Goal: Task Accomplishment & Management: Use online tool/utility

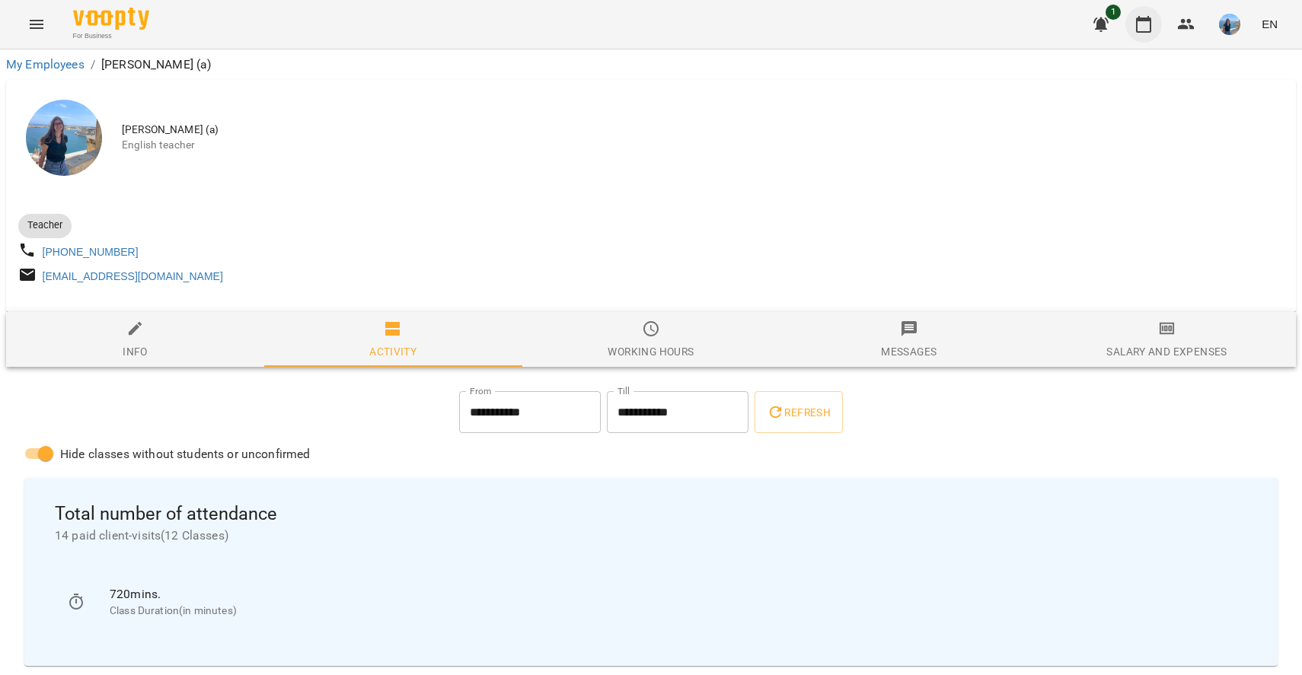
click at [1154, 22] on button "button" at bounding box center [1143, 24] width 37 height 37
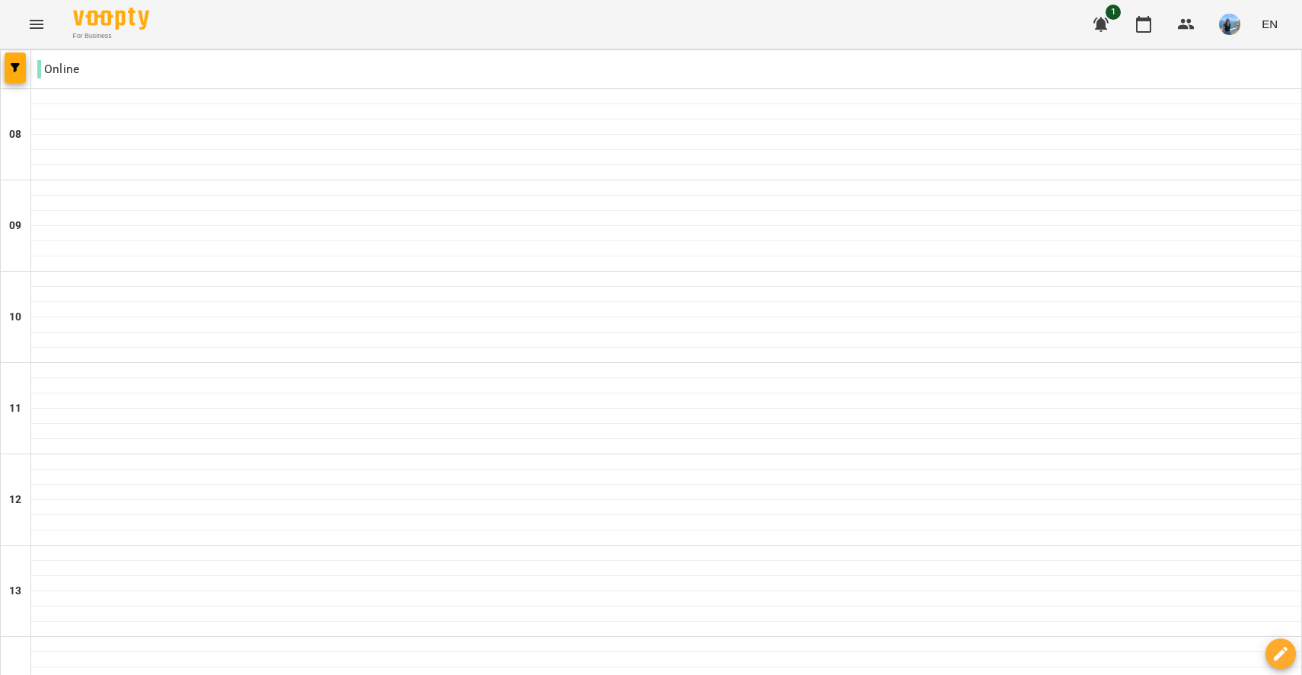
scroll to position [566, 0]
type input "**********"
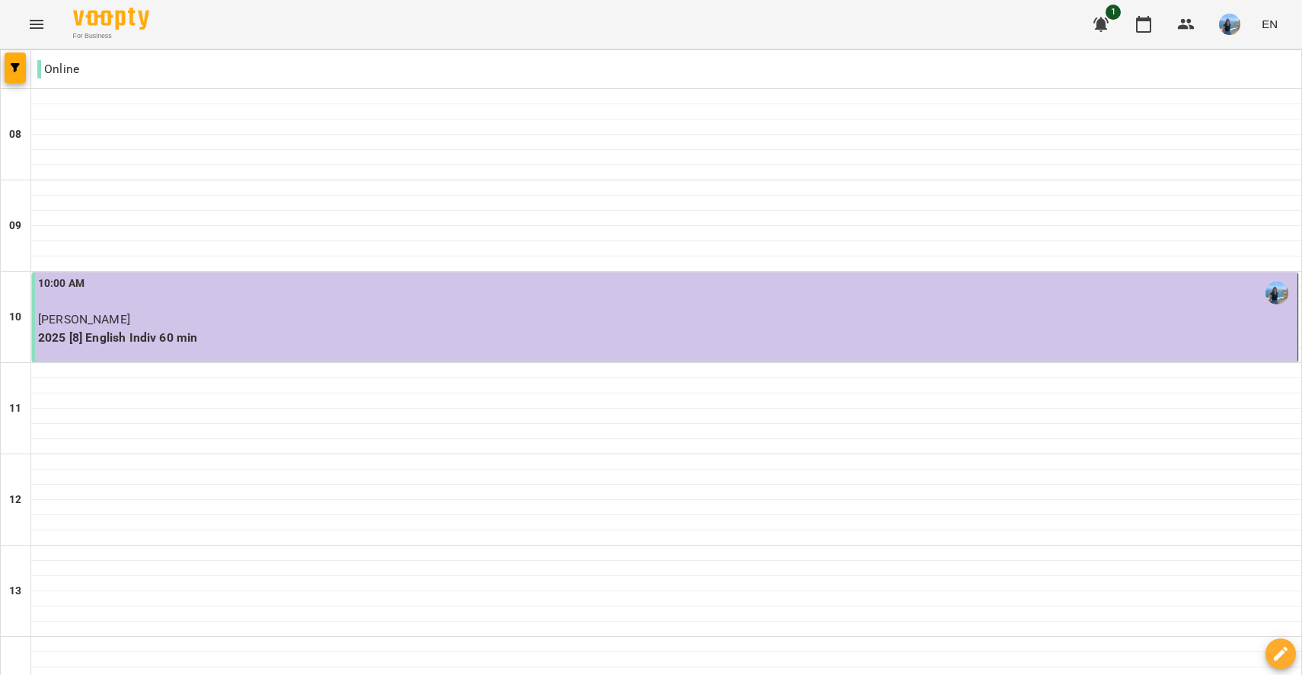
scroll to position [523, 0]
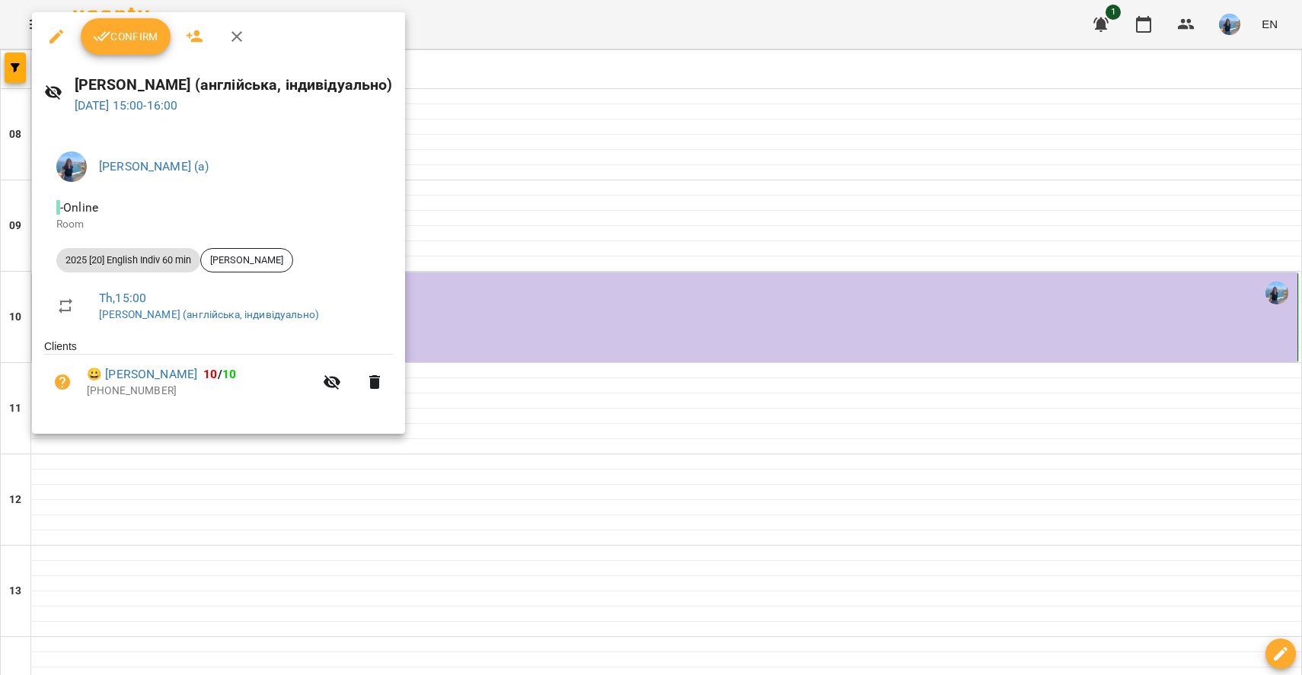
click at [659, 146] on div at bounding box center [651, 337] width 1302 height 675
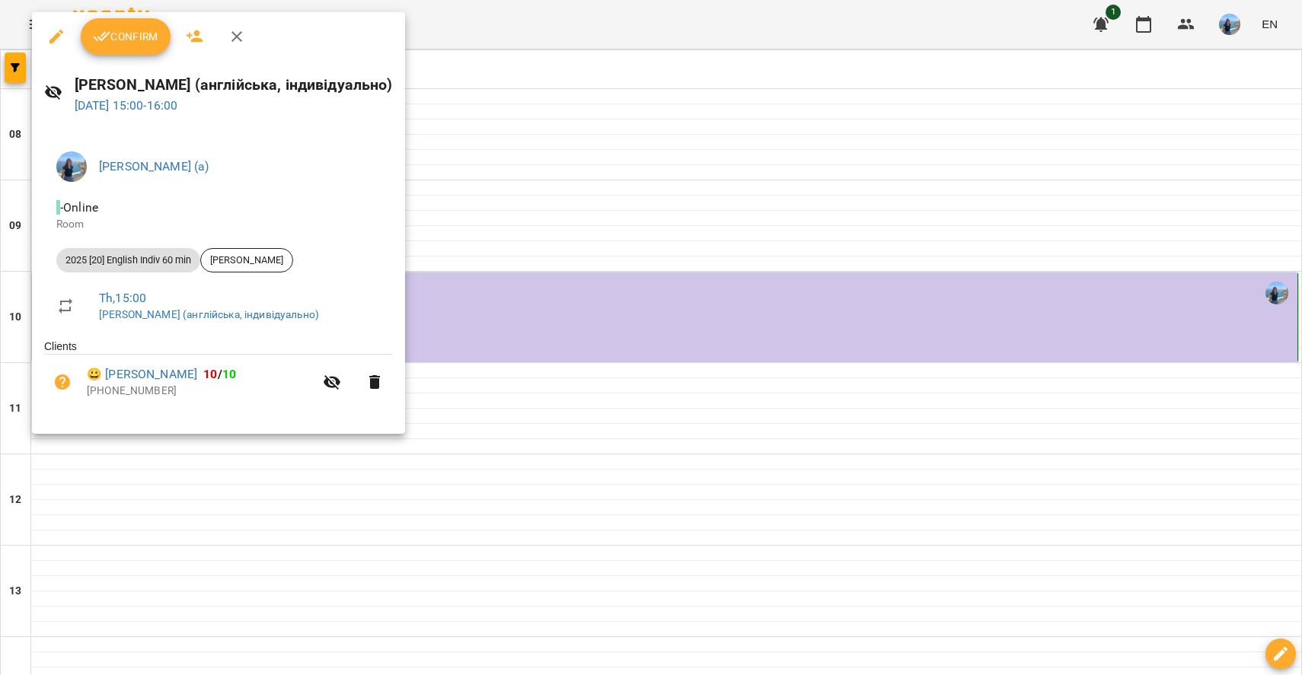
click at [142, 42] on span "Confirm" at bounding box center [125, 36] width 65 height 18
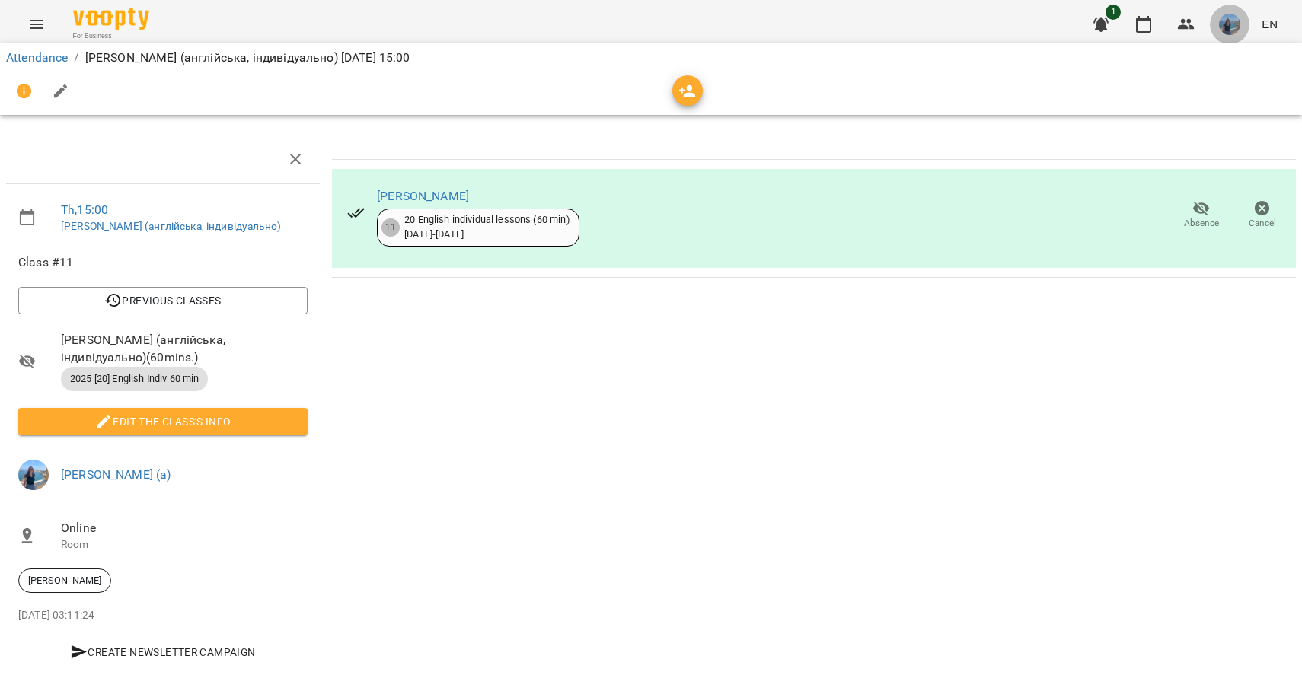
click at [1226, 23] on img "button" at bounding box center [1229, 24] width 21 height 21
click at [1120, 56] on span "[PERSON_NAME] (а)" at bounding box center [1084, 58] width 103 height 18
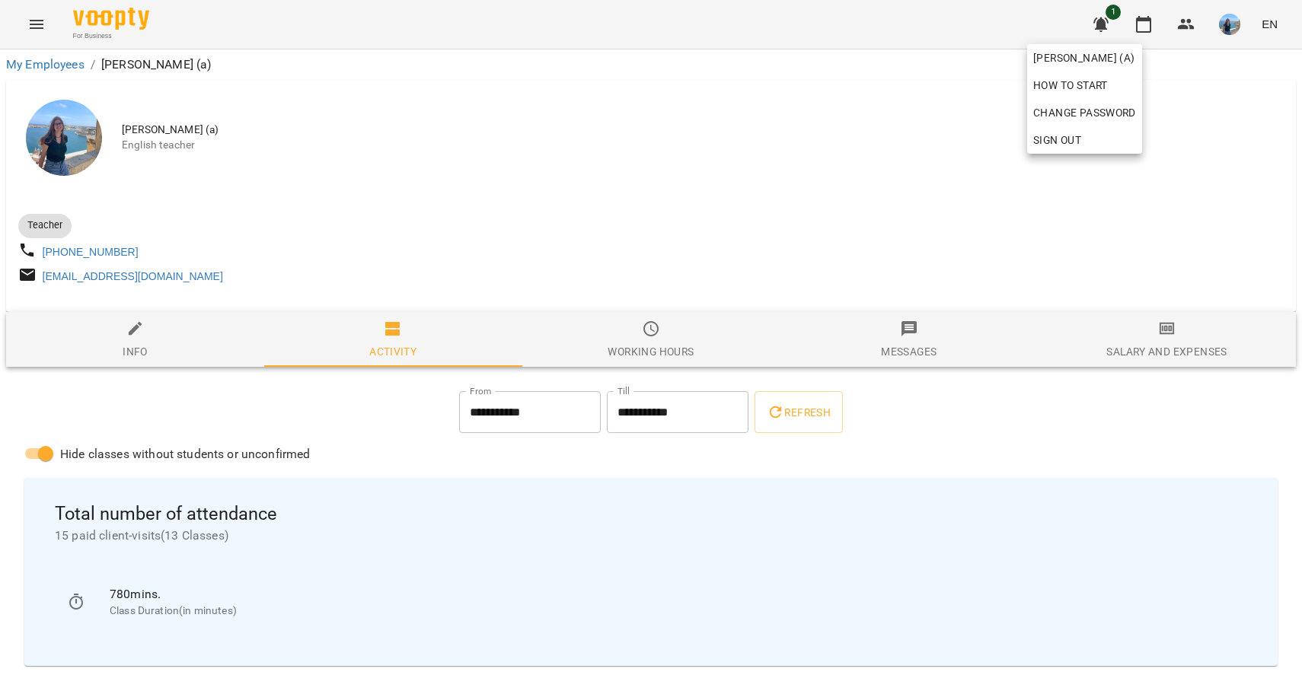
click at [593, 266] on div at bounding box center [651, 337] width 1302 height 675
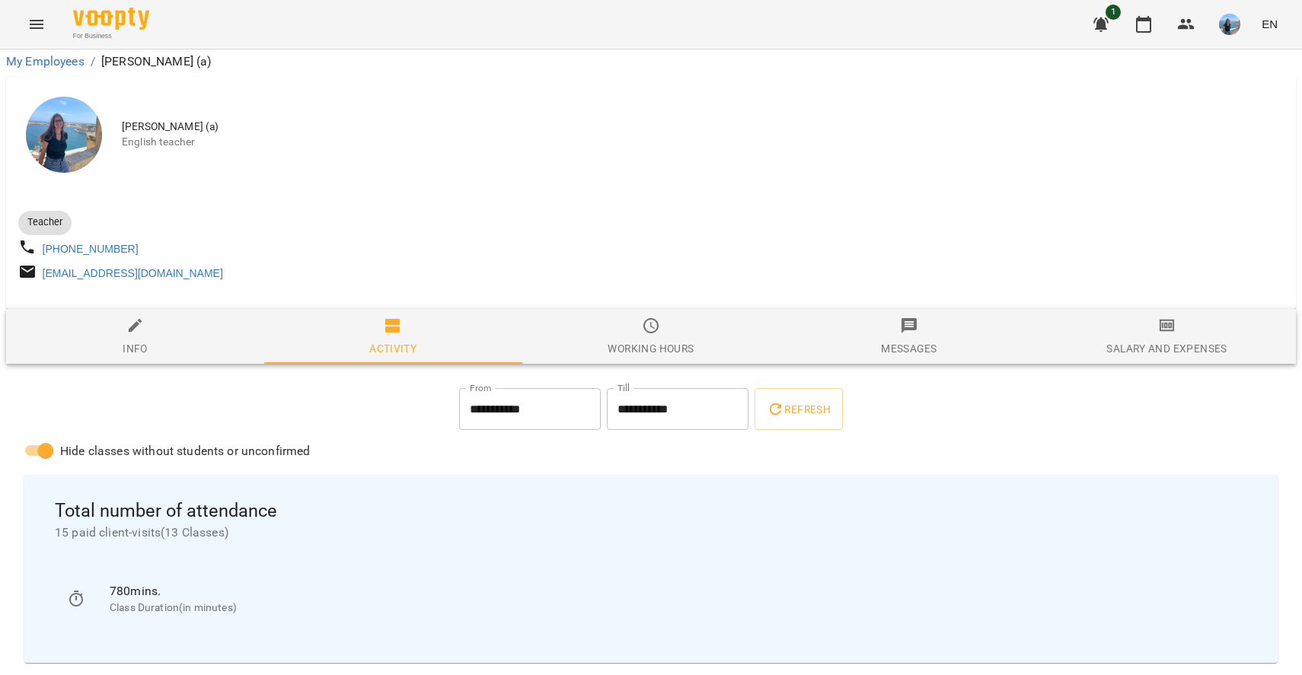
scroll to position [231, 0]
click at [1140, 26] on icon "button" at bounding box center [1143, 24] width 18 height 18
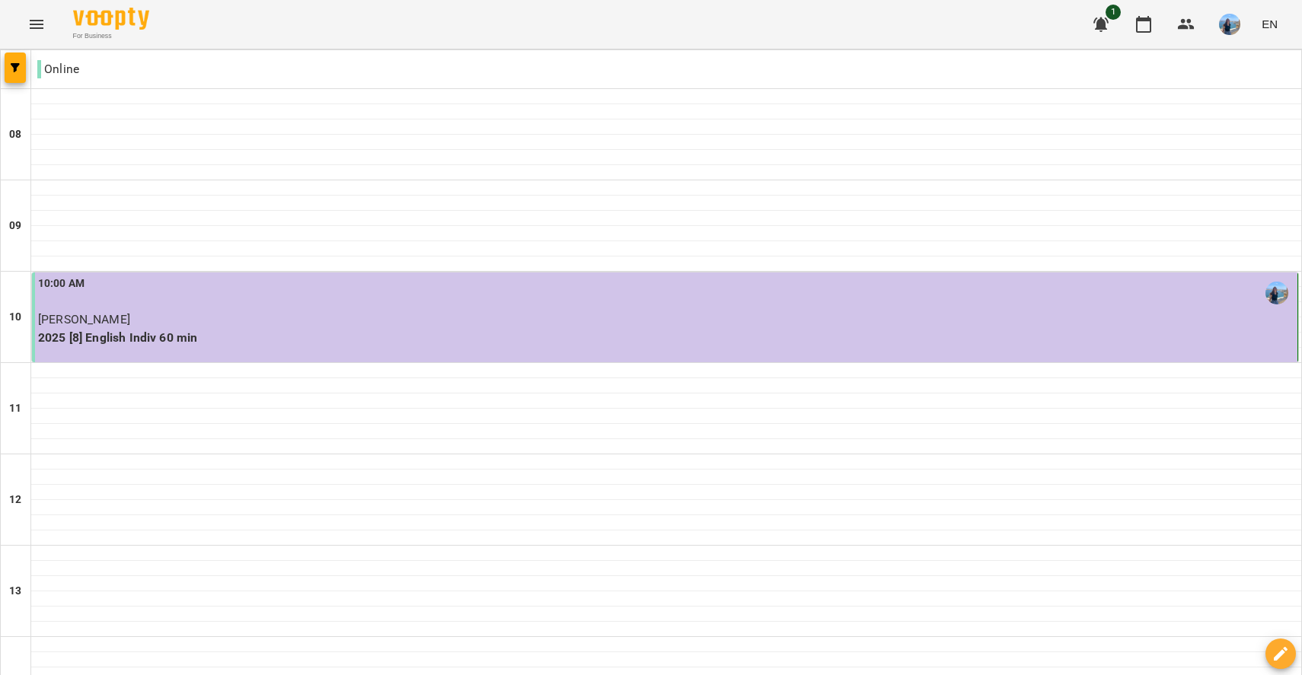
scroll to position [552, 0]
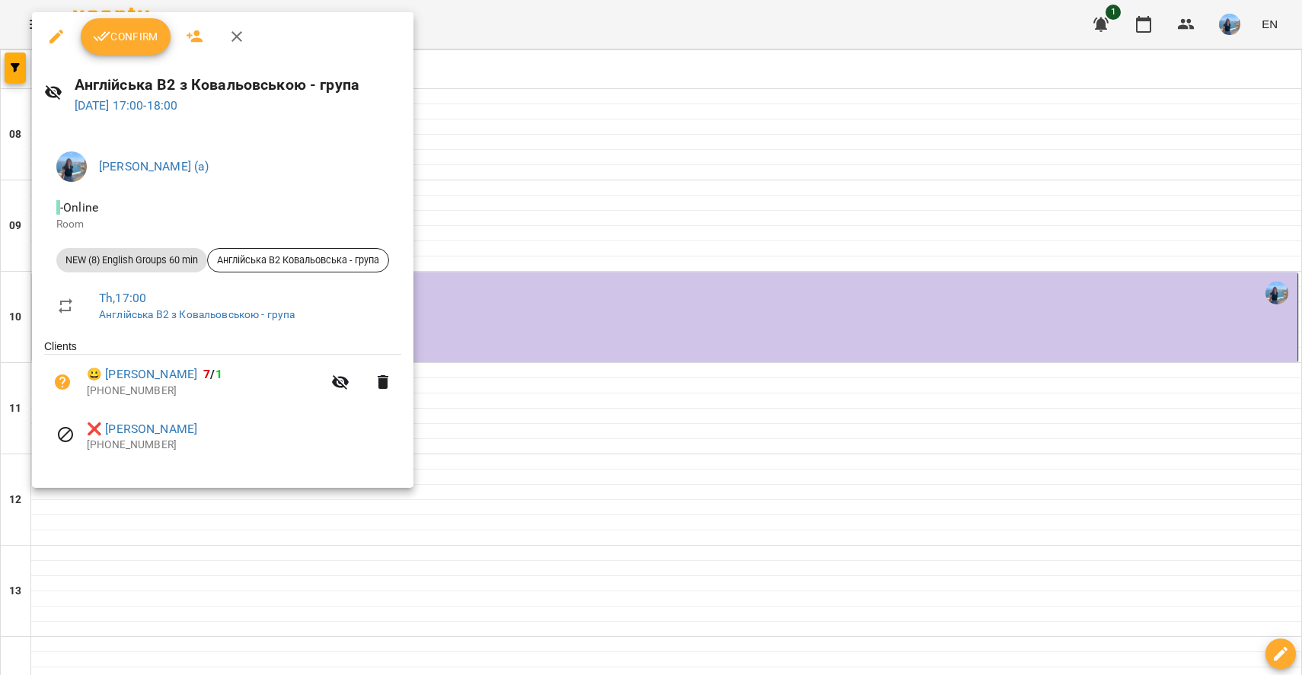
click at [526, 507] on div at bounding box center [651, 337] width 1302 height 675
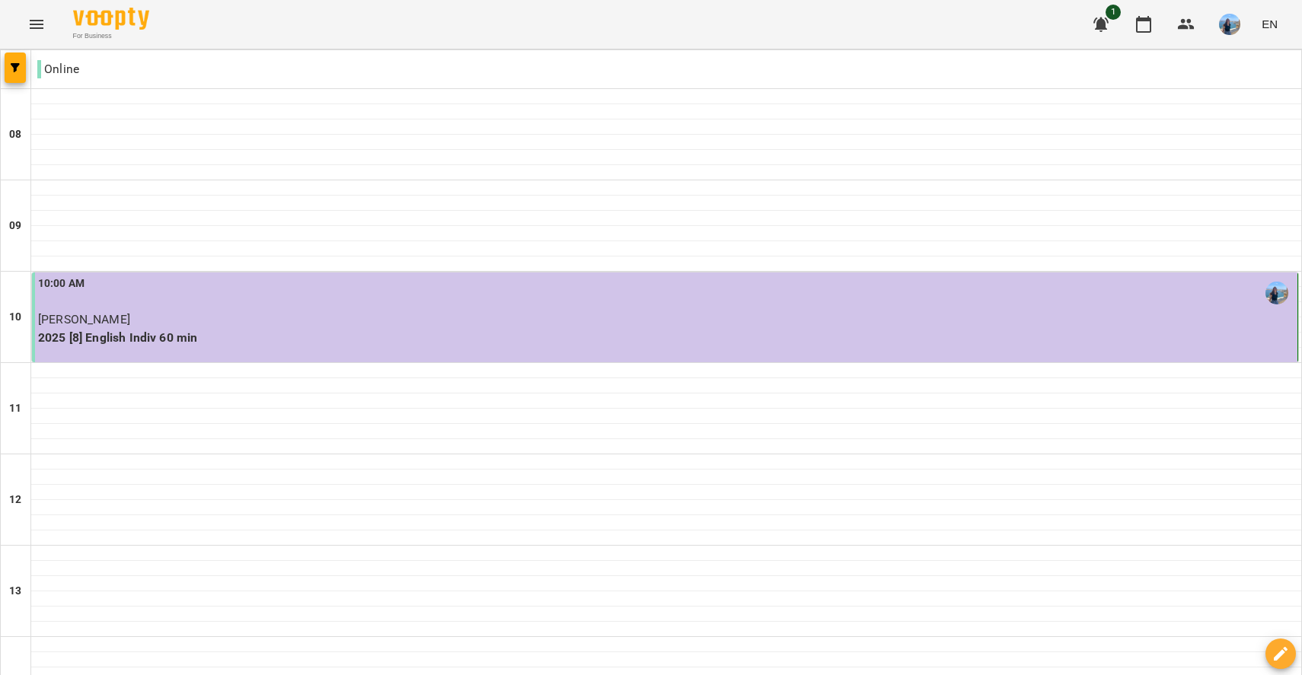
scroll to position [595, 0]
